Goal: Task Accomplishment & Management: Use online tool/utility

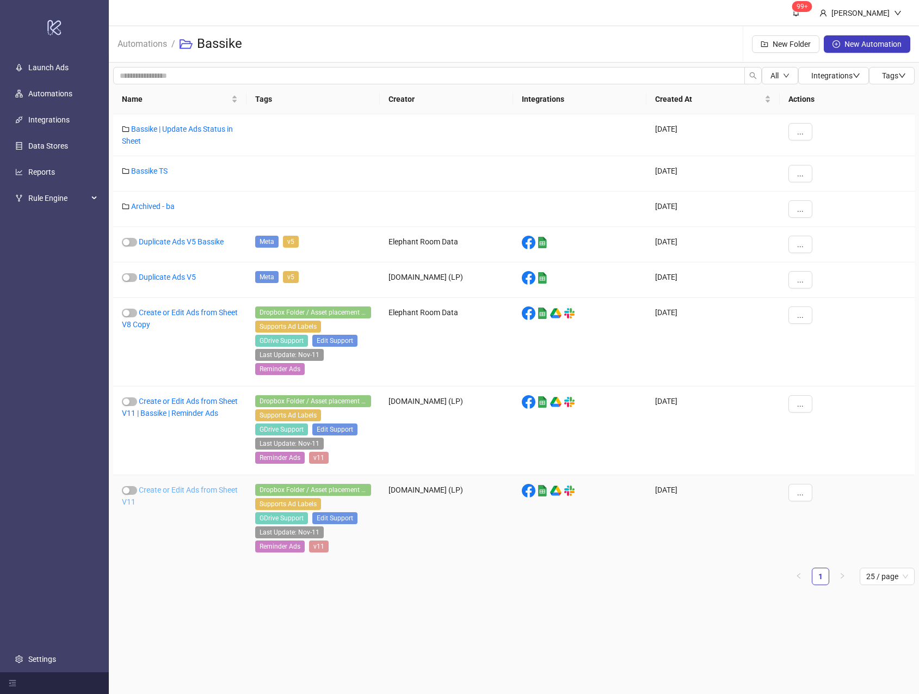
click at [190, 485] on link "Create or Edit Ads from Sheet V11" at bounding box center [180, 495] width 116 height 21
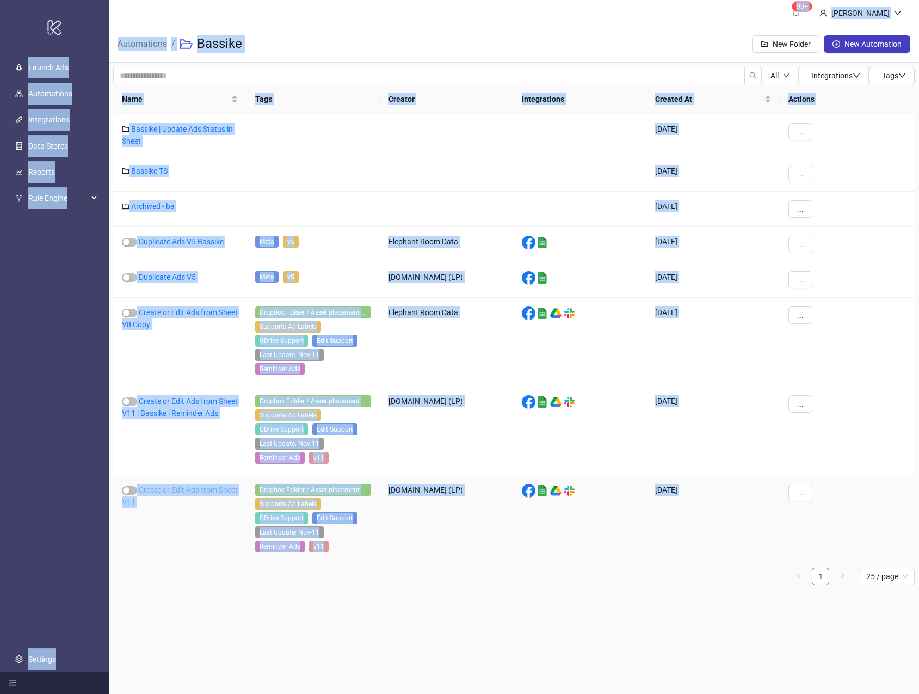
click at [190, 485] on div "logo/logo-mobile Launch Ads Automations Integrations Data Stores Reports Rule E…" at bounding box center [459, 347] width 919 height 694
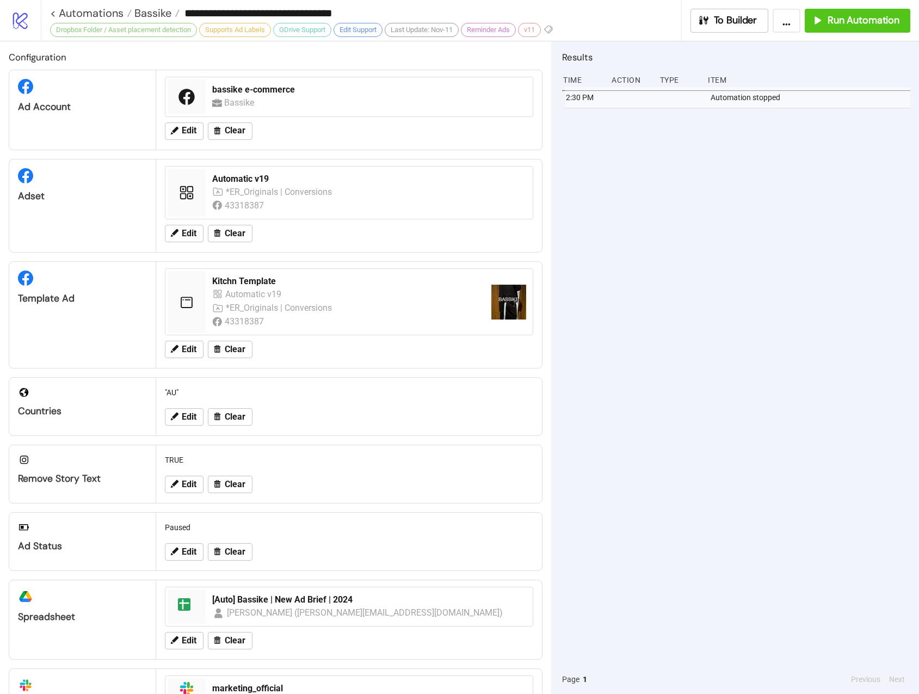
drag, startPoint x: 728, startPoint y: 315, endPoint x: 729, endPoint y: 309, distance: 5.5
click at [729, 312] on div "2:30 PM Automation stopped" at bounding box center [736, 375] width 348 height 577
click at [835, 26] on span "Run Automation" at bounding box center [864, 20] width 72 height 13
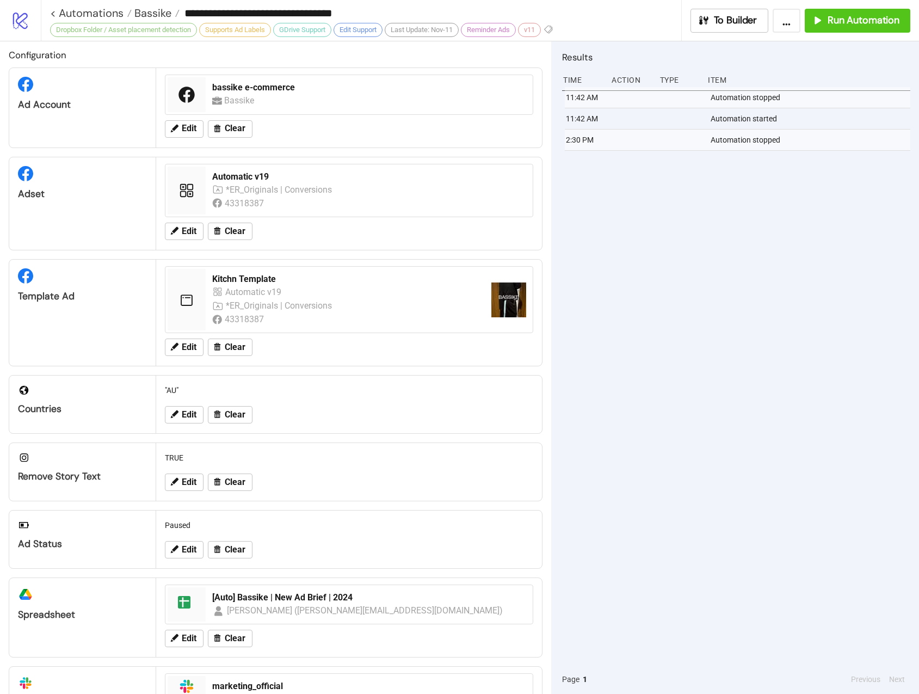
click at [552, 617] on div "Results Time Action Type Item 11:42 AM Automation stopped 11:42 AM Automation s…" at bounding box center [735, 367] width 368 height 652
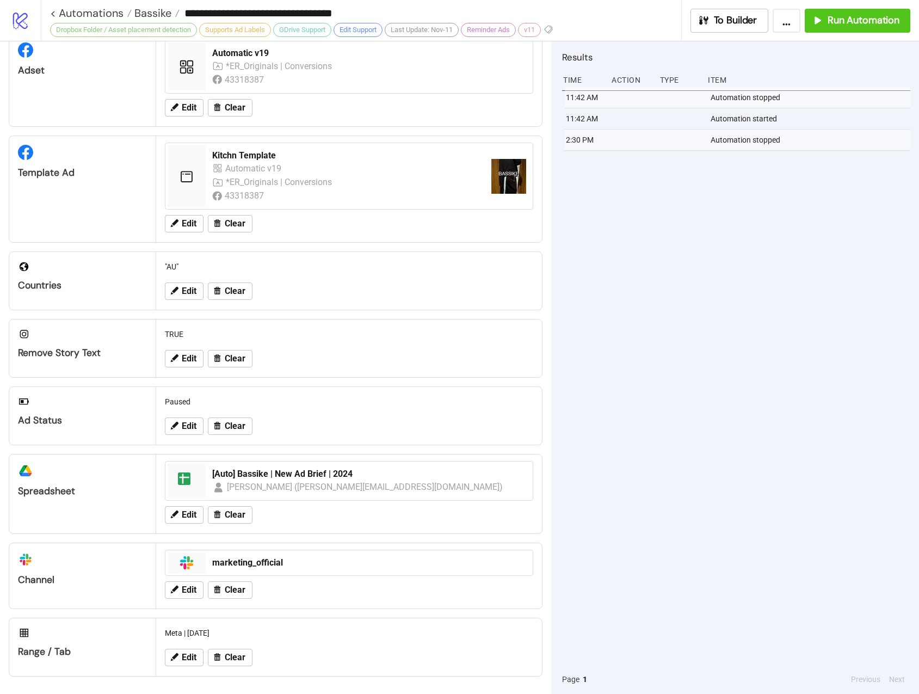
scroll to position [150, 0]
click at [186, 660] on span "Edit" at bounding box center [189, 657] width 15 height 10
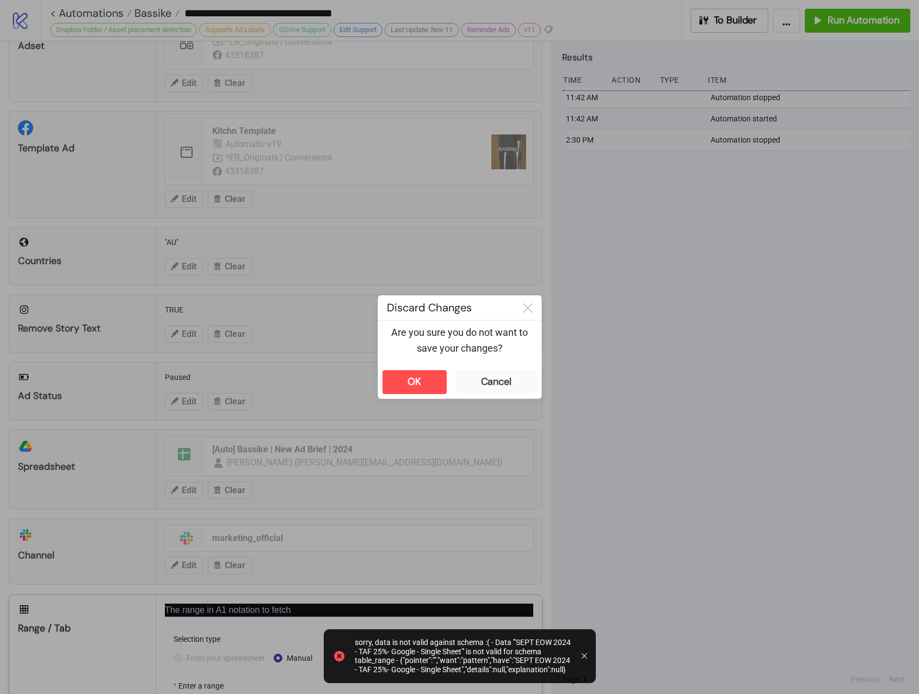
drag, startPoint x: 548, startPoint y: 562, endPoint x: 537, endPoint y: 620, distance: 58.7
click at [537, 620] on div at bounding box center [459, 347] width 919 height 694
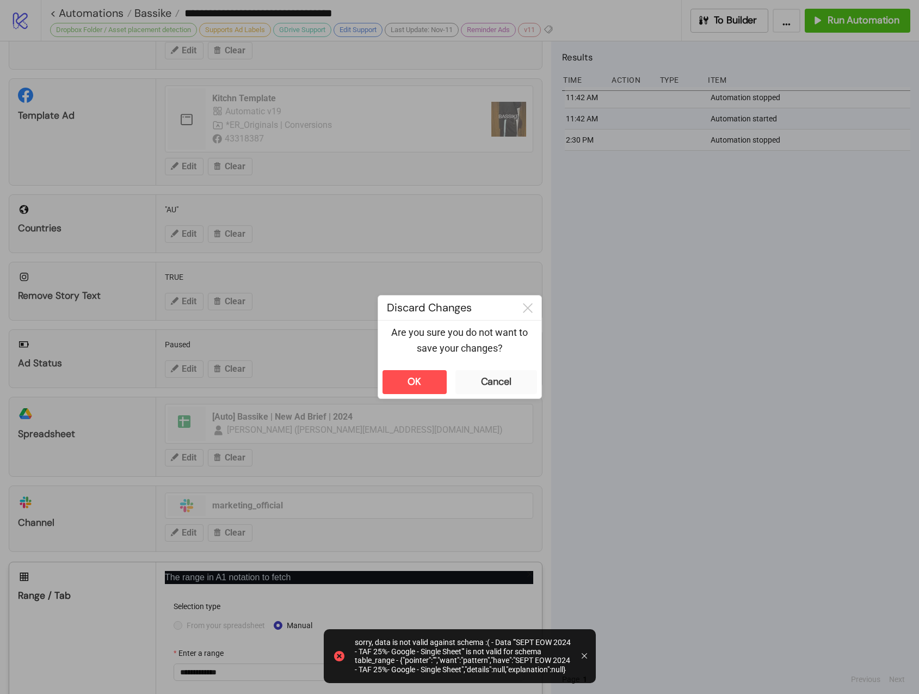
scroll to position [260, 0]
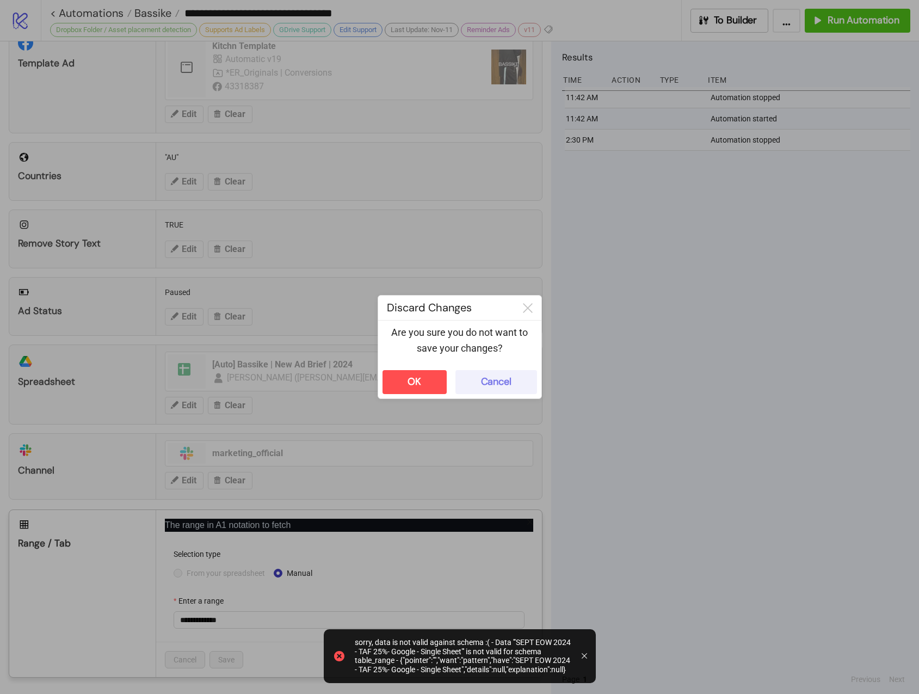
click at [492, 370] on button "Cancel" at bounding box center [496, 382] width 82 height 24
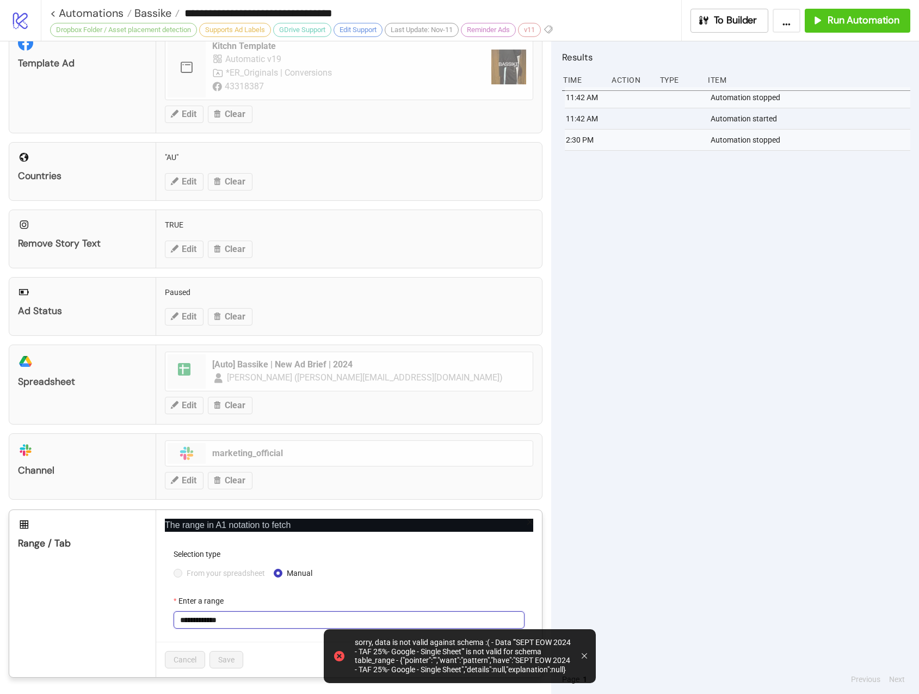
click at [255, 623] on input "**********" at bounding box center [349, 619] width 351 height 17
paste input "*"
type input "**********"
click at [224, 663] on span "Save" at bounding box center [226, 659] width 16 height 9
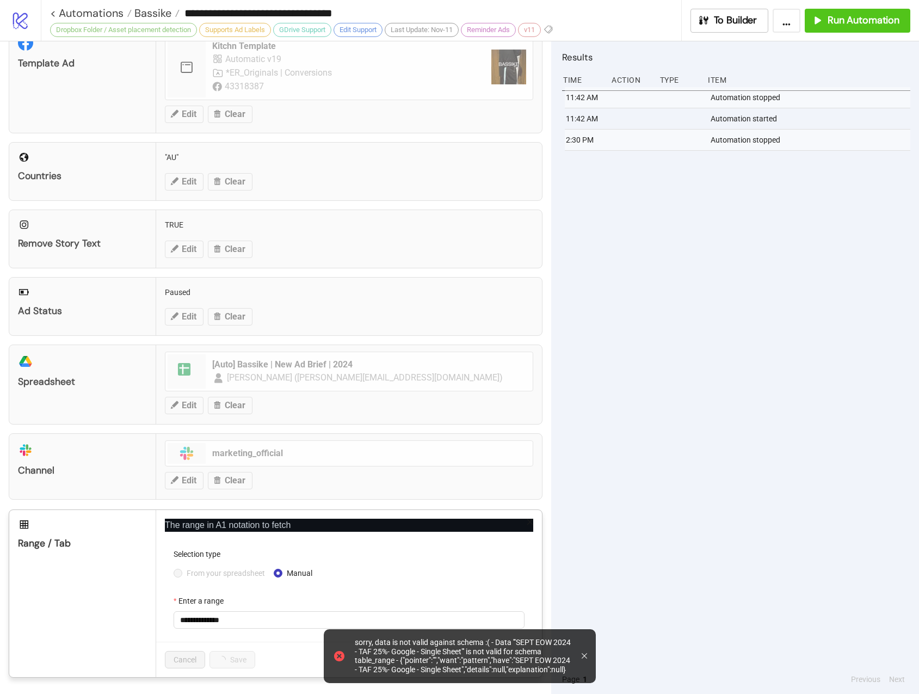
click at [584, 657] on icon at bounding box center [584, 655] width 5 height 5
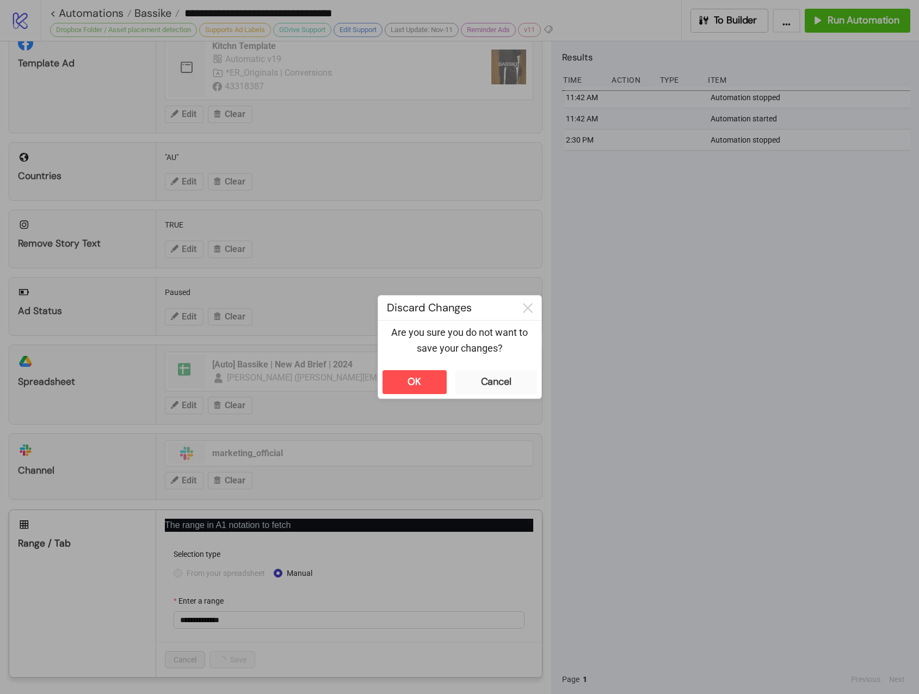
scroll to position [150, 0]
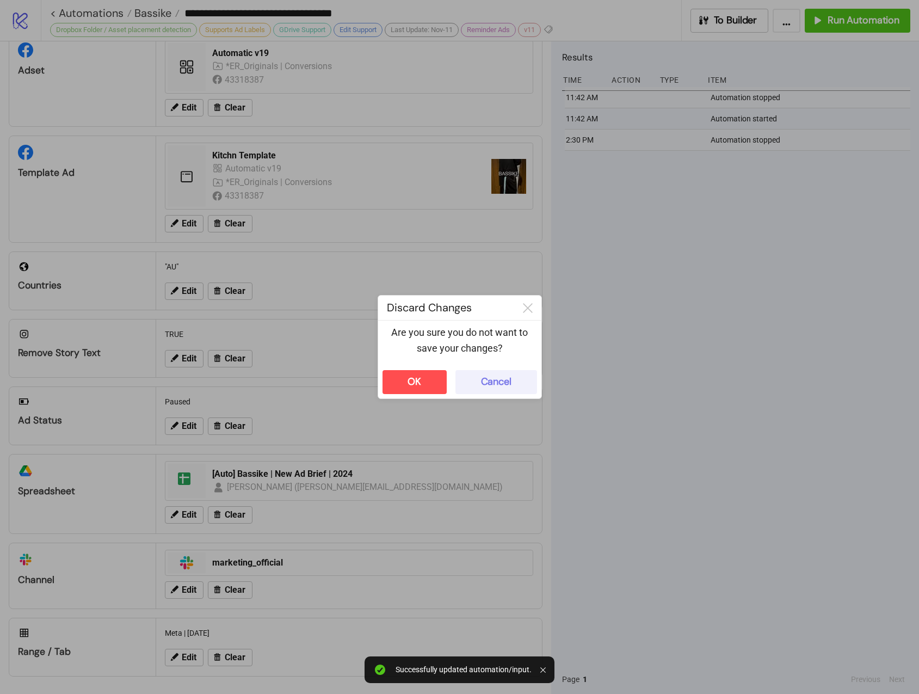
click at [523, 384] on button "Cancel" at bounding box center [496, 382] width 82 height 24
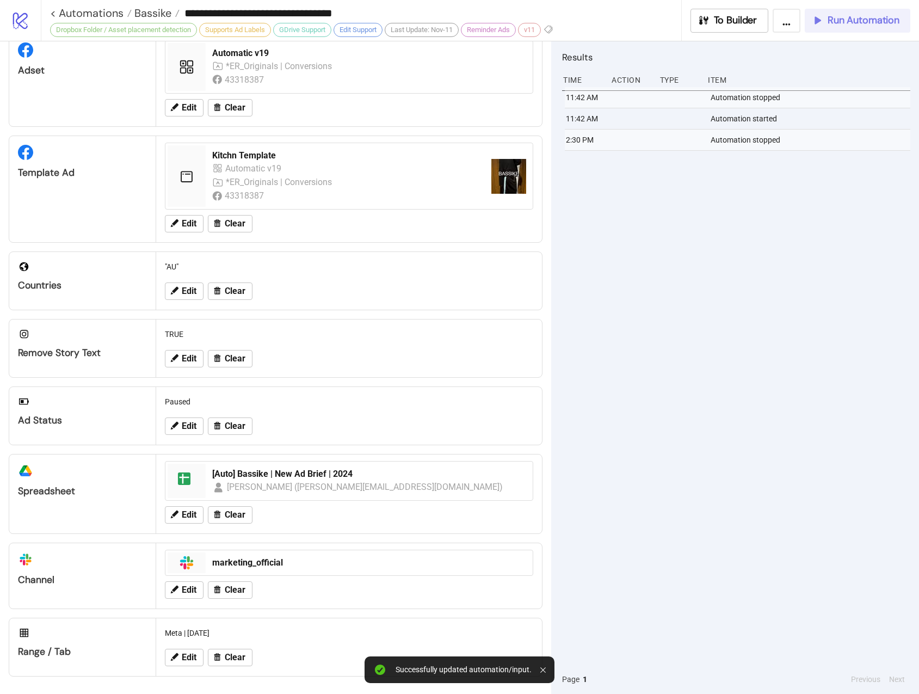
click at [882, 21] on span "Run Automation" at bounding box center [864, 20] width 72 height 13
